Goal: Register for event/course

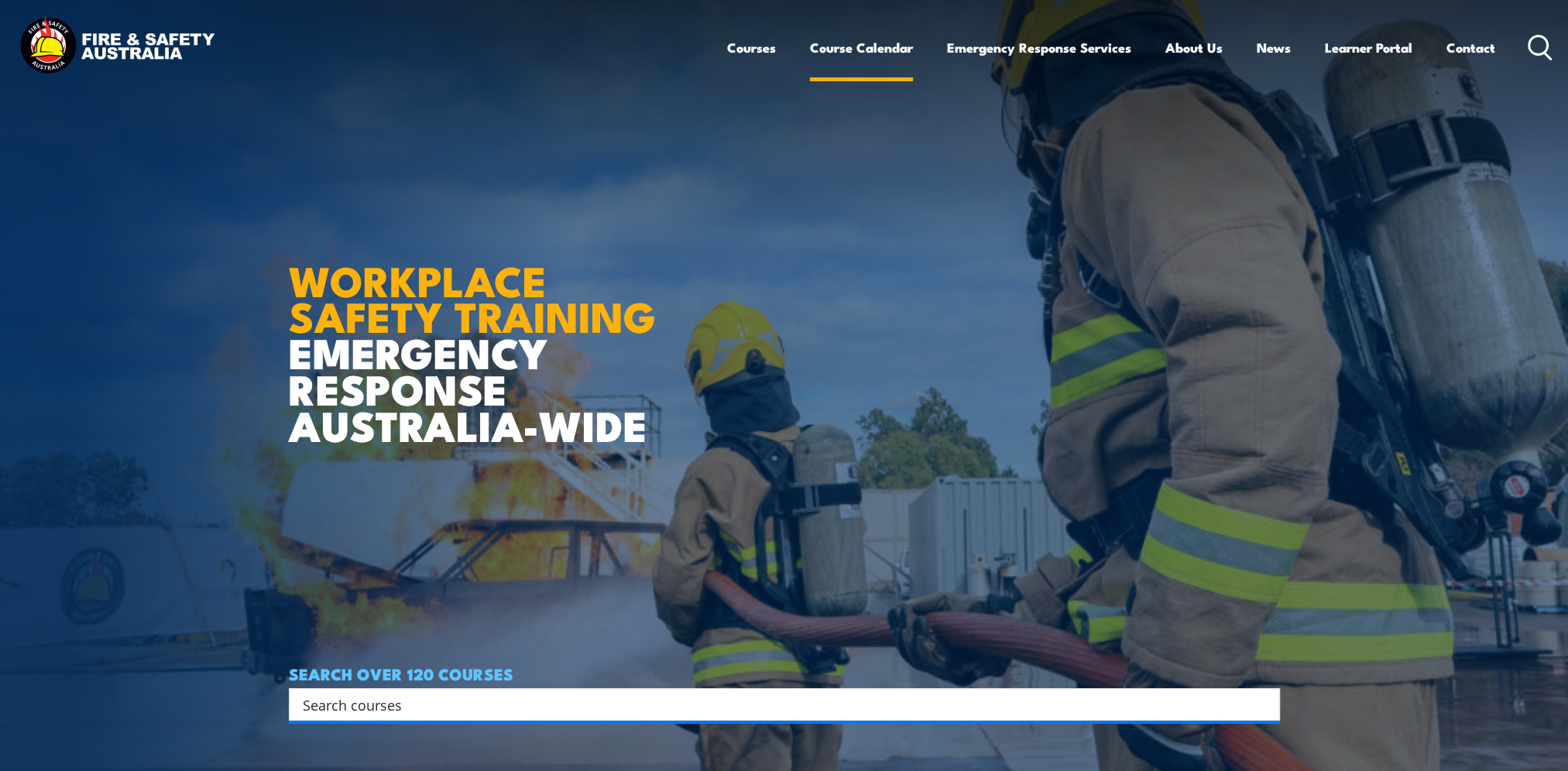
click at [863, 47] on link "Course Calendar" at bounding box center [862, 48] width 103 height 41
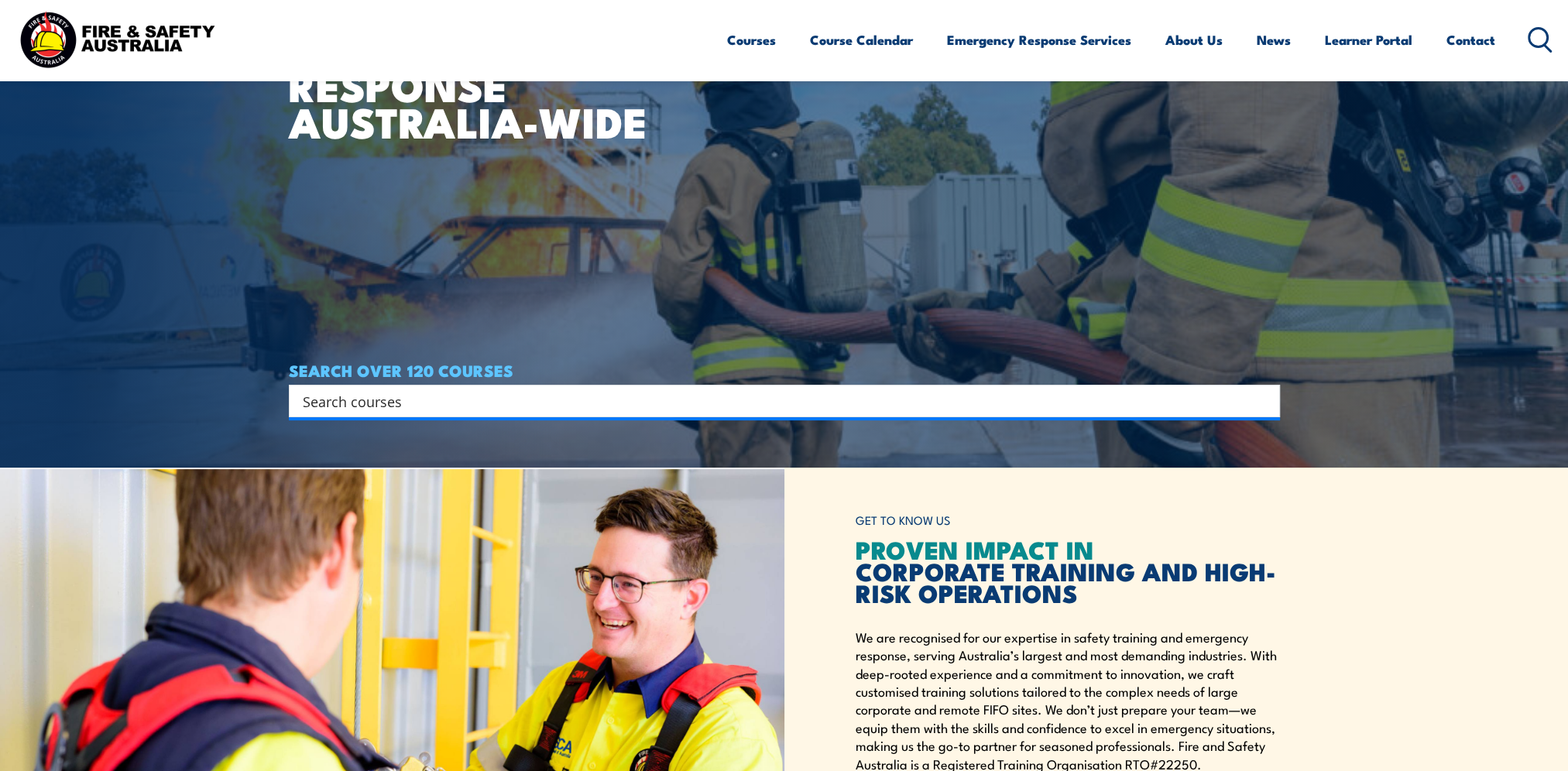
scroll to position [465, 0]
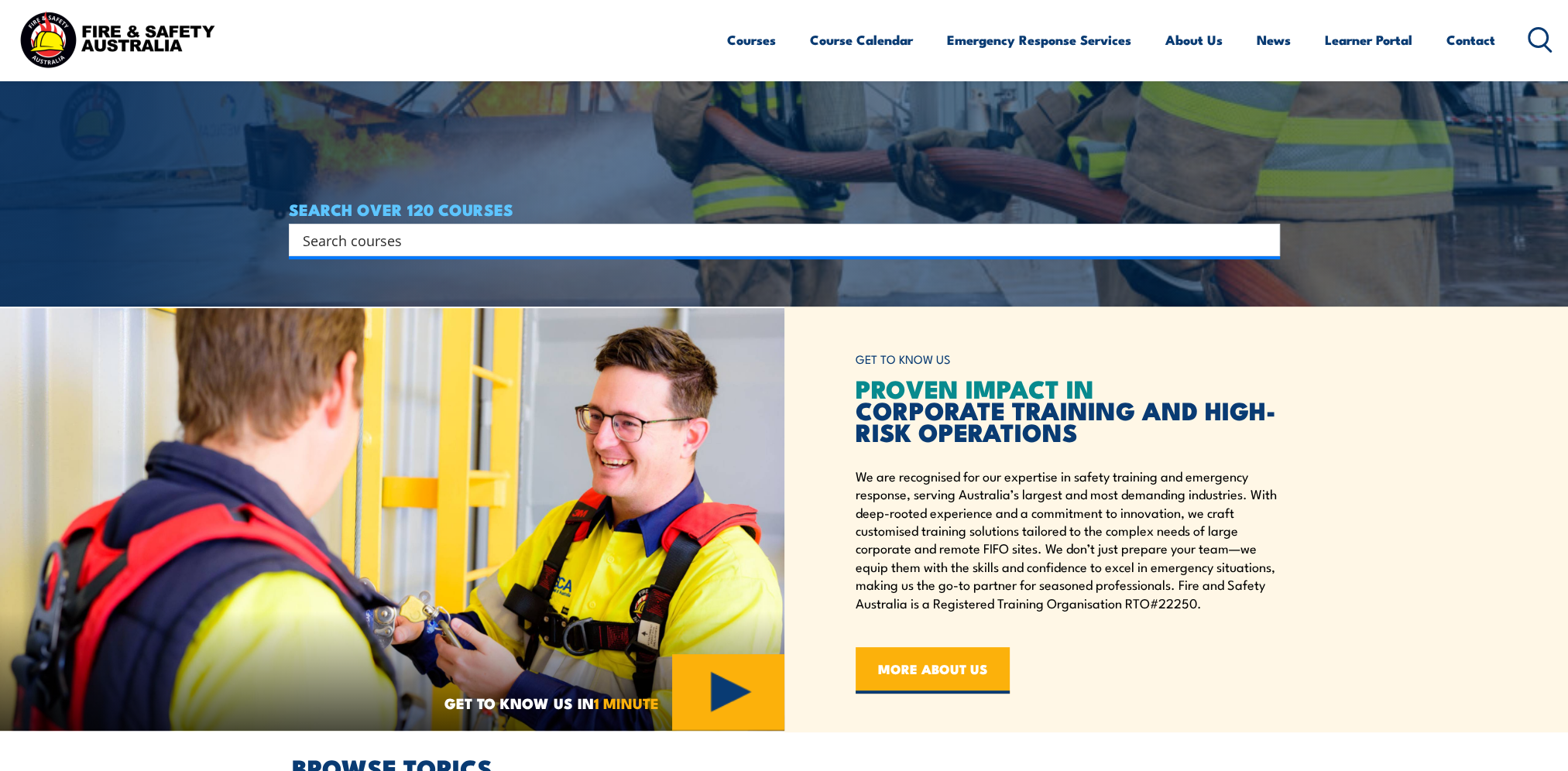
click at [499, 244] on input "Search input" at bounding box center [774, 240] width 943 height 23
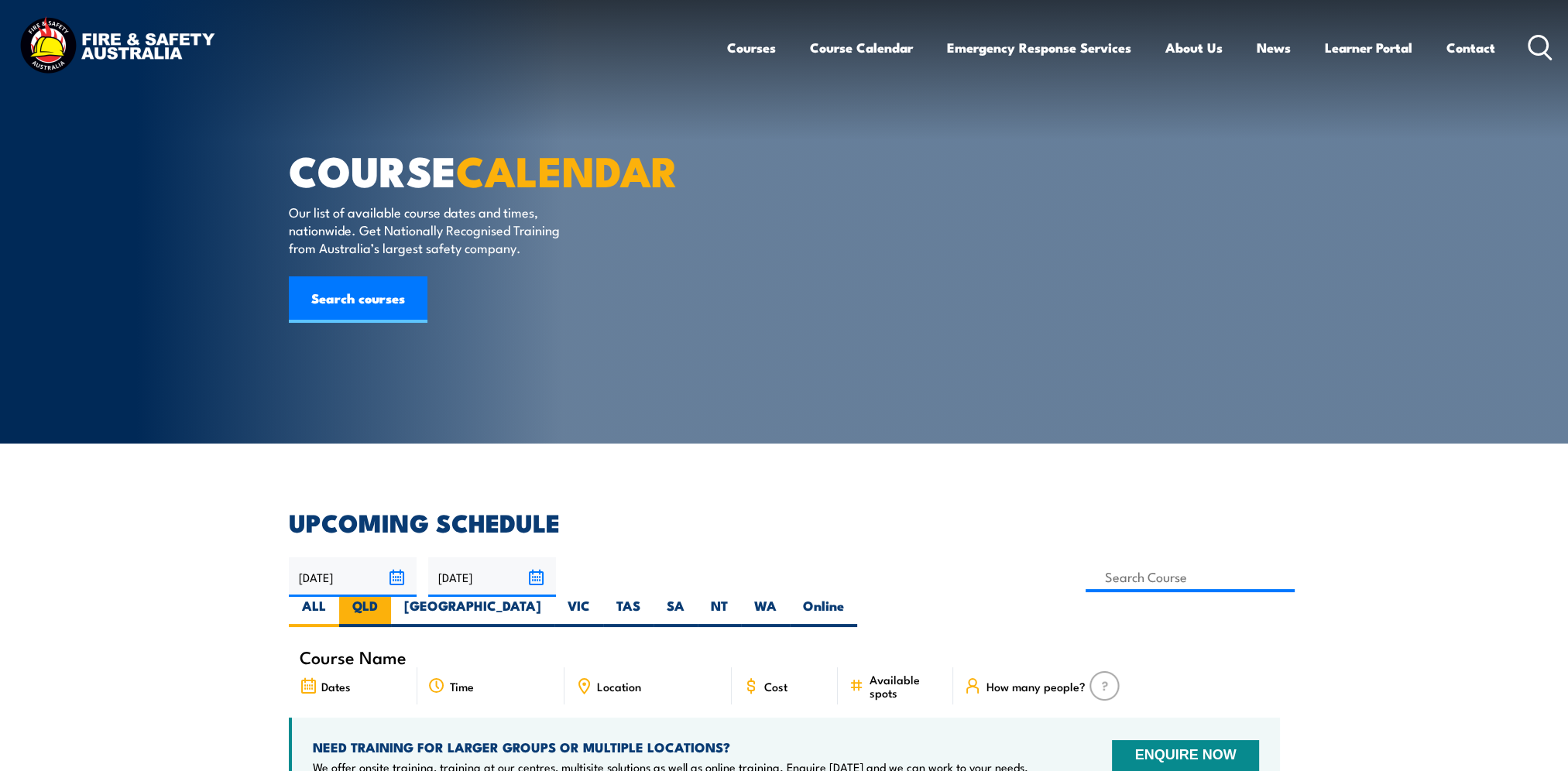
click at [391, 597] on label "QLD" at bounding box center [365, 611] width 52 height 30
click at [388, 597] on input "QLD" at bounding box center [383, 602] width 10 height 10
radio input "true"
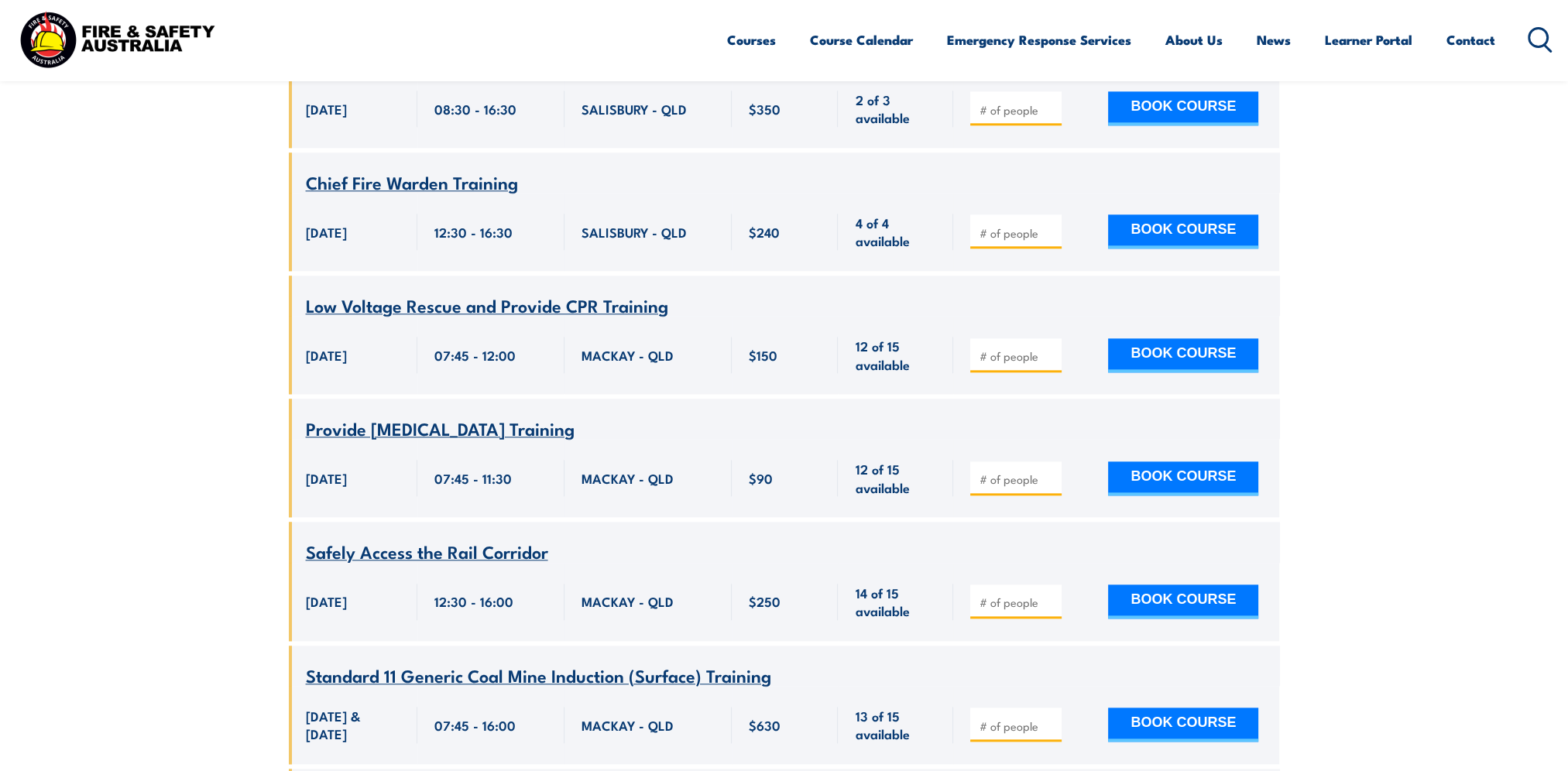
scroll to position [2060, 0]
